Goal: Information Seeking & Learning: Learn about a topic

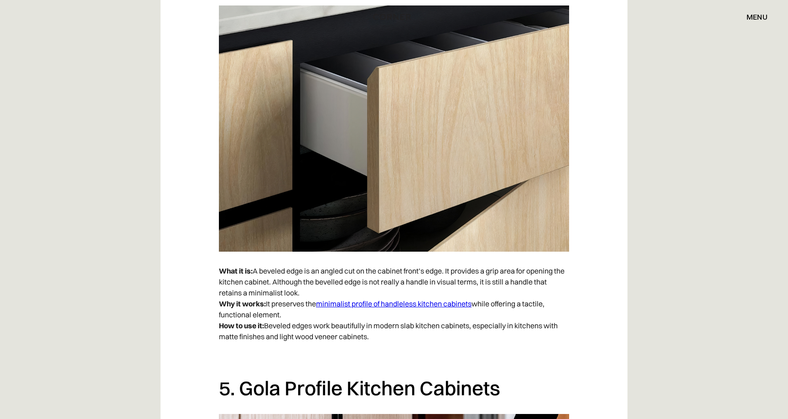
scroll to position [1982, 0]
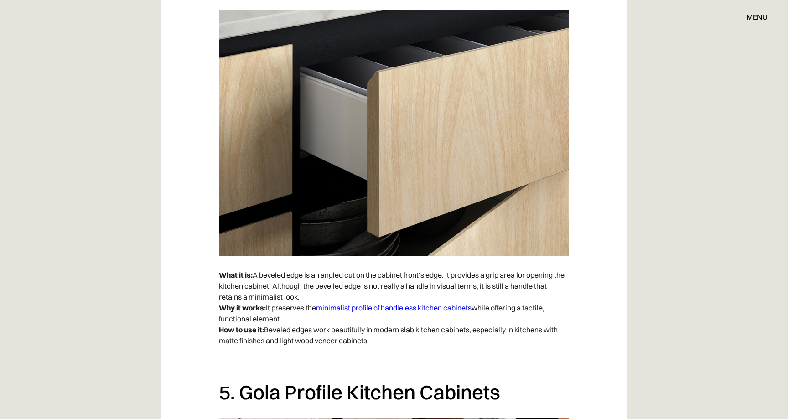
drag, startPoint x: 244, startPoint y: 272, endPoint x: 489, endPoint y: 294, distance: 245.2
click at [489, 294] on p "What it is: A beveled edge is an angled cut on the cabinet front’s edge. It pro…" at bounding box center [394, 308] width 350 height 86
drag, startPoint x: 268, startPoint y: 309, endPoint x: 300, endPoint y: 311, distance: 32.9
click at [300, 312] on p "What it is: A beveled edge is an angled cut on the cabinet front’s edge. It pro…" at bounding box center [394, 308] width 350 height 86
drag, startPoint x: 268, startPoint y: 299, endPoint x: 475, endPoint y: 340, distance: 210.5
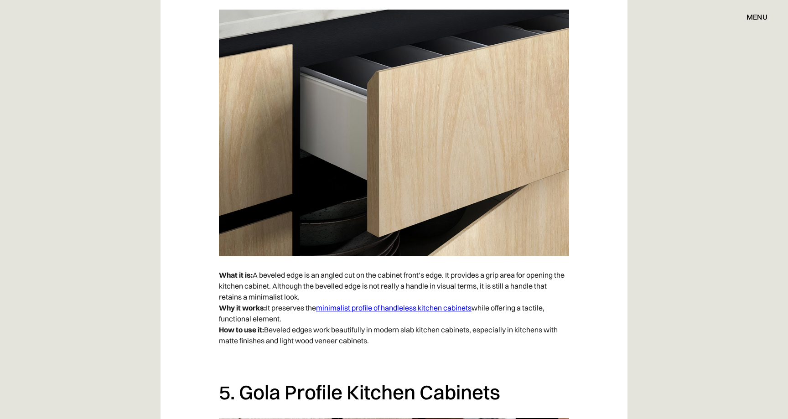
click at [475, 340] on p "What it is: A beveled edge is an angled cut on the cabinet front’s edge. It pro…" at bounding box center [394, 308] width 350 height 86
drag, startPoint x: 260, startPoint y: 330, endPoint x: 376, endPoint y: 343, distance: 117.4
click at [376, 343] on p "What it is: A beveled edge is an angled cut on the cabinet front’s edge. It pro…" at bounding box center [394, 308] width 350 height 86
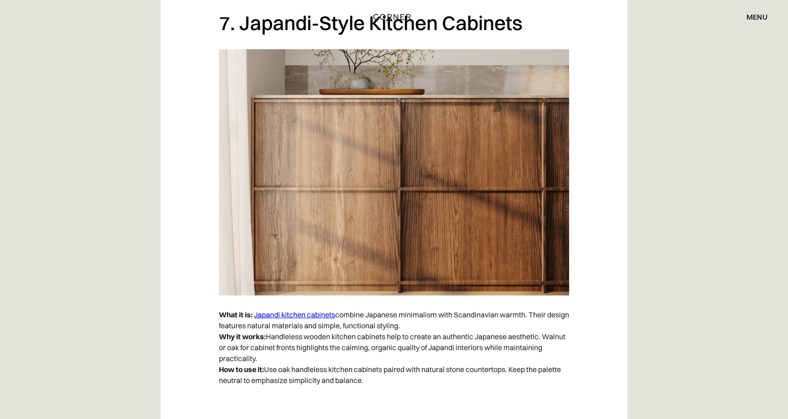
scroll to position [3147, 0]
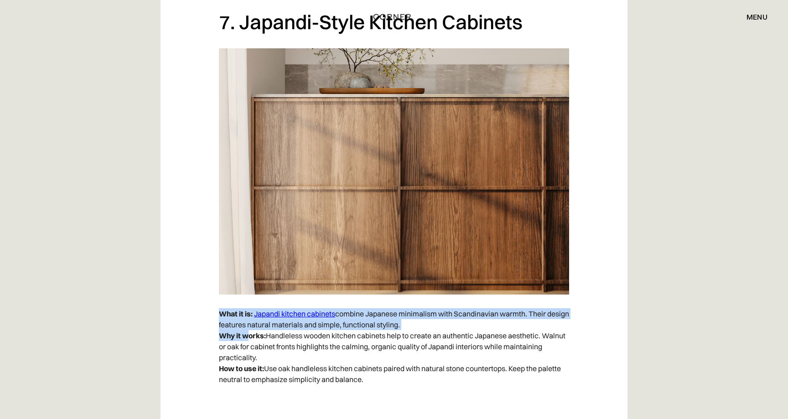
drag, startPoint x: 214, startPoint y: 316, endPoint x: 253, endPoint y: 333, distance: 42.0
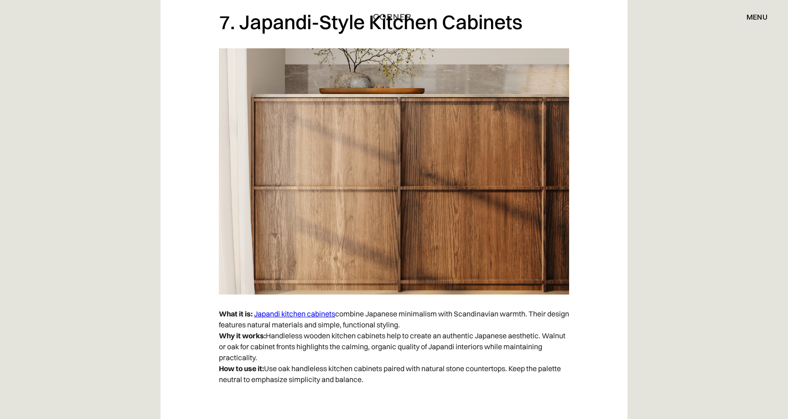
click at [260, 334] on strong "Why it works:" at bounding box center [242, 335] width 47 height 9
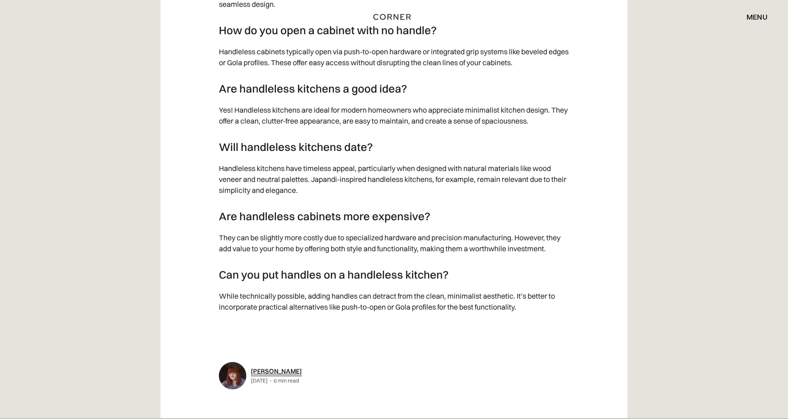
scroll to position [9547, 0]
